Goal: Check status: Check status

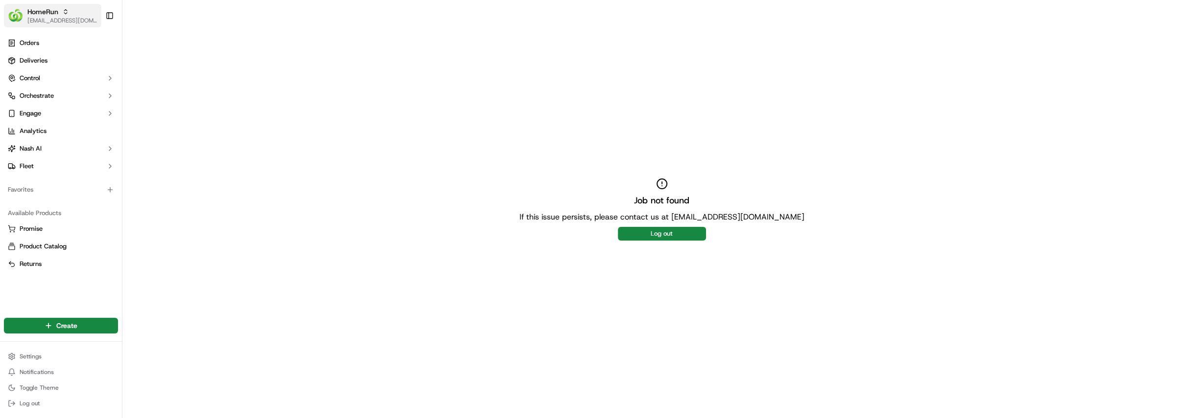
click at [53, 14] on span "HomeRun" at bounding box center [42, 12] width 31 height 10
click at [171, 64] on div "MILKRUN" at bounding box center [177, 71] width 142 height 20
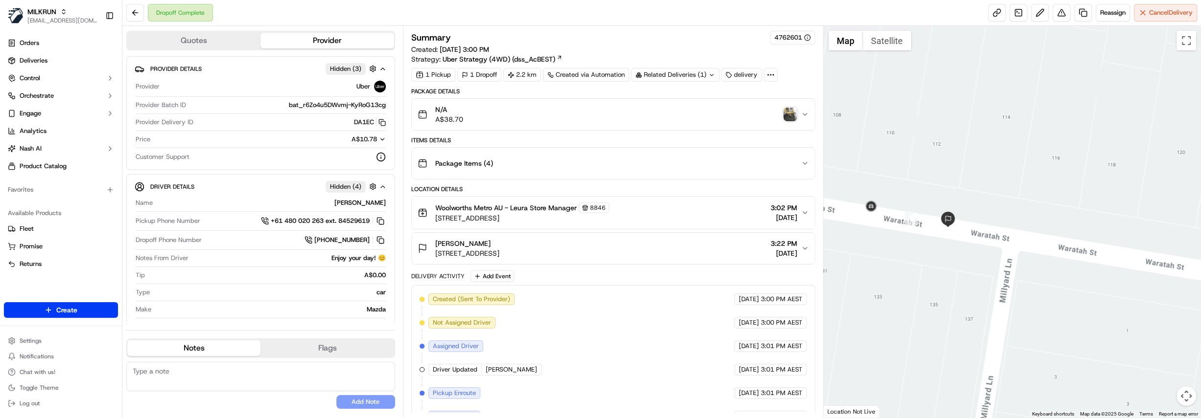
drag, startPoint x: 588, startPoint y: 254, endPoint x: 433, endPoint y: 254, distance: 155.2
click at [433, 254] on div "[PERSON_NAME] [STREET_ADDRESS], [GEOGRAPHIC_DATA] 3:22 PM [DATE]" at bounding box center [609, 249] width 383 height 20
copy span "[STREET_ADDRESS]"
